Goal: Navigation & Orientation: Find specific page/section

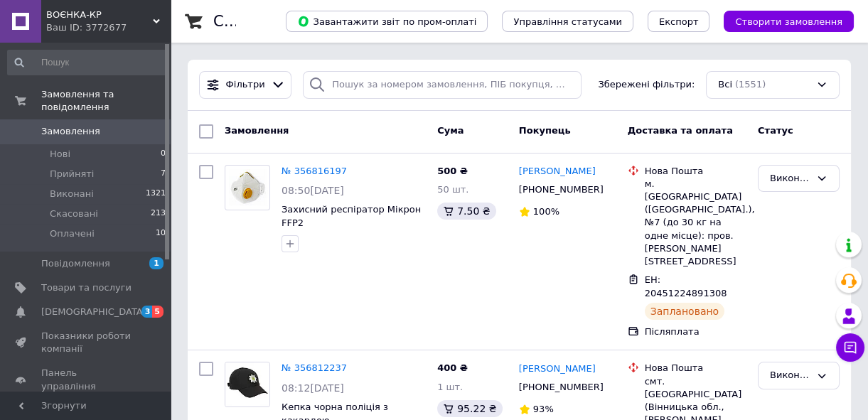
click at [156, 18] on icon at bounding box center [156, 21] width 7 height 7
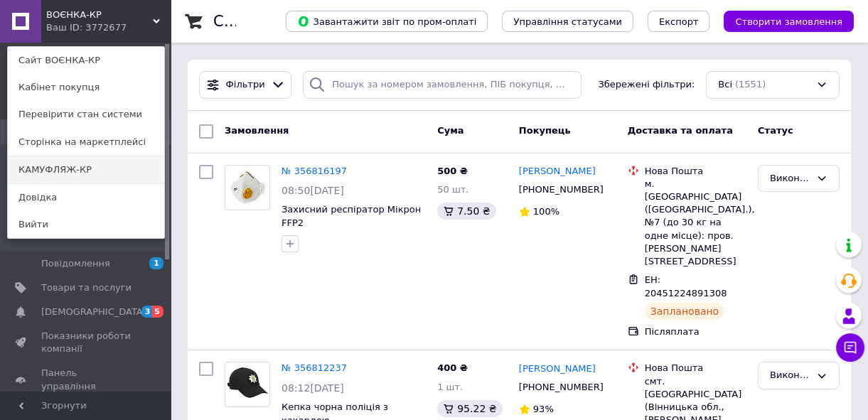
click at [115, 176] on link "КАМУФЛЯЖ-КР" at bounding box center [86, 169] width 156 height 27
